Goal: Browse casually

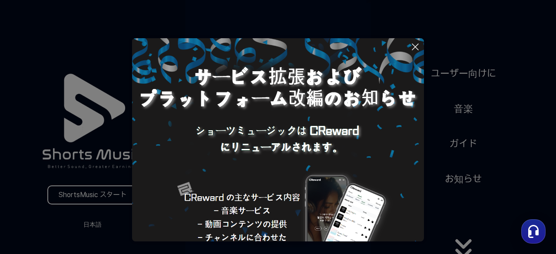
click at [406, 223] on img at bounding box center [278, 184] width 292 height 292
click at [459, 244] on button at bounding box center [278, 127] width 556 height 254
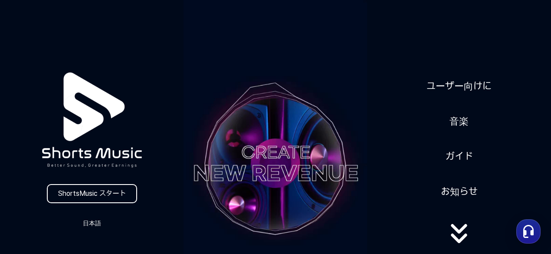
click at [459, 244] on icon at bounding box center [460, 233] width 56 height 35
click at [90, 217] on button "日本語" at bounding box center [92, 223] width 42 height 12
click at [460, 106] on button at bounding box center [275, 127] width 551 height 254
click at [462, 111] on link "音楽" at bounding box center [459, 121] width 26 height 21
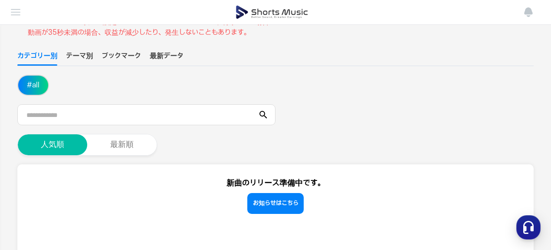
scroll to position [70, 0]
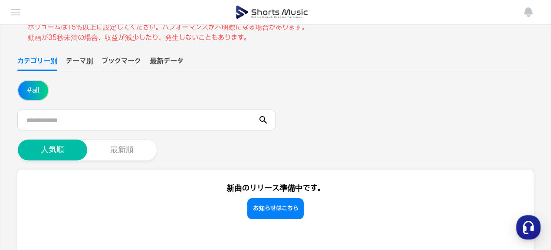
click at [128, 148] on button "最新順" at bounding box center [121, 149] width 69 height 21
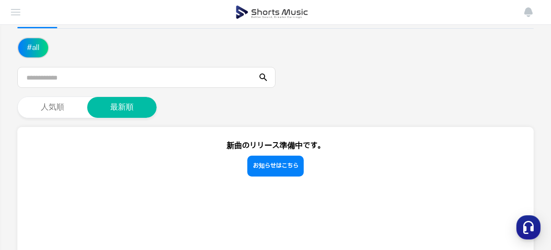
scroll to position [0, 0]
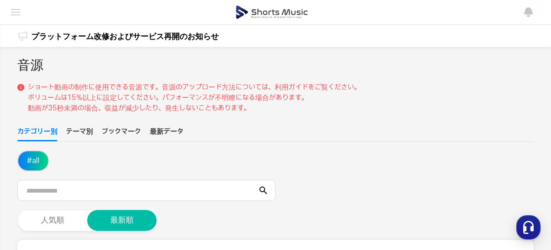
click at [89, 133] on button "テーマ別" at bounding box center [79, 133] width 27 height 15
